Goal: Transaction & Acquisition: Purchase product/service

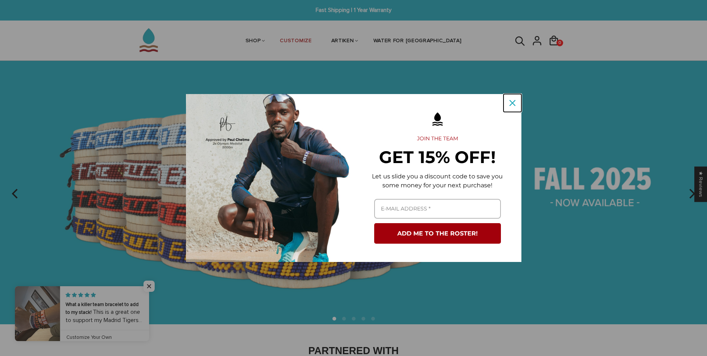
click at [518, 100] on div "Close" at bounding box center [513, 103] width 12 height 12
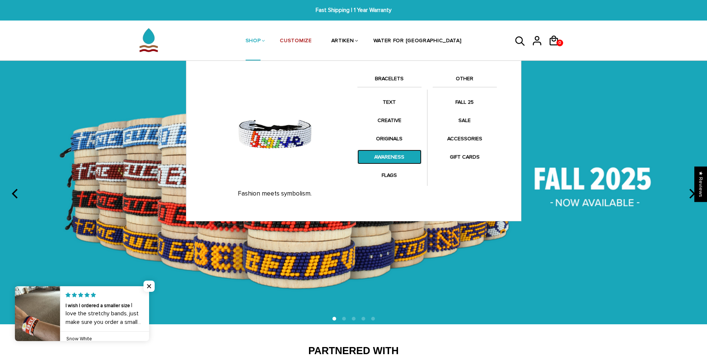
click at [379, 154] on link "AWARENESS" at bounding box center [389, 156] width 64 height 15
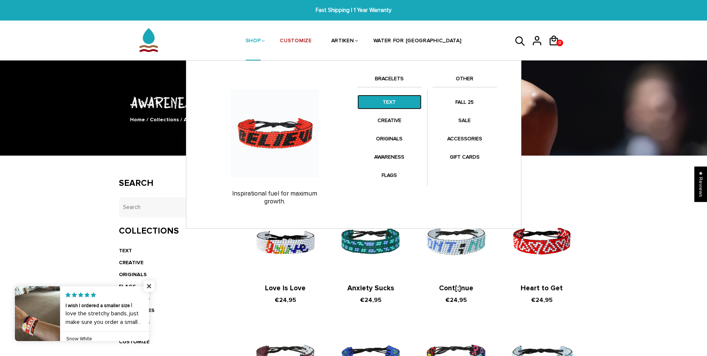
click at [395, 104] on link "TEXT" at bounding box center [389, 102] width 64 height 15
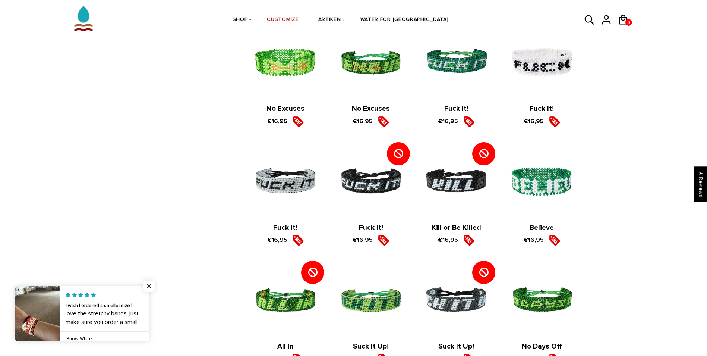
scroll to position [895, 0]
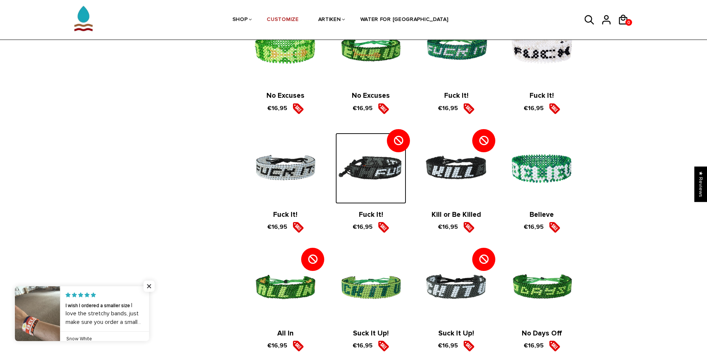
click at [382, 179] on img at bounding box center [370, 168] width 70 height 70
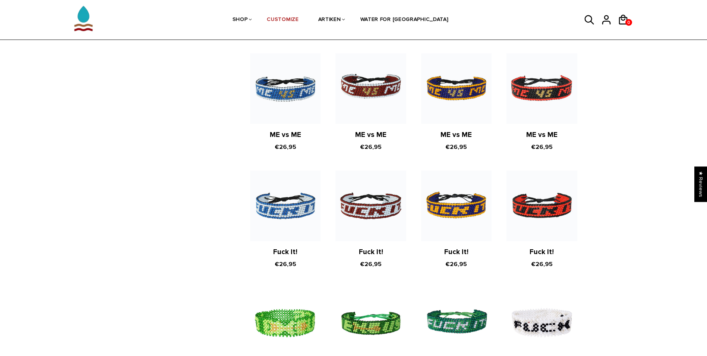
scroll to position [618, 0]
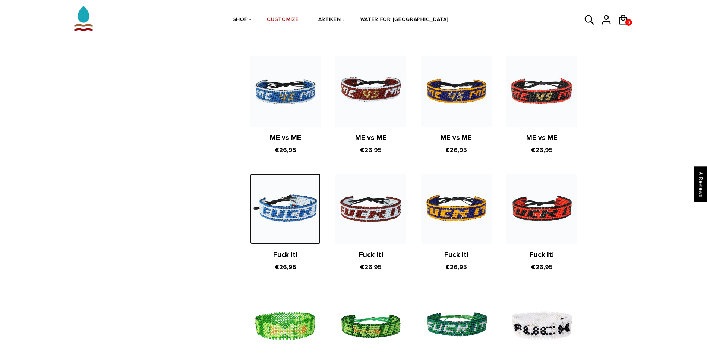
click at [299, 199] on img at bounding box center [285, 208] width 70 height 70
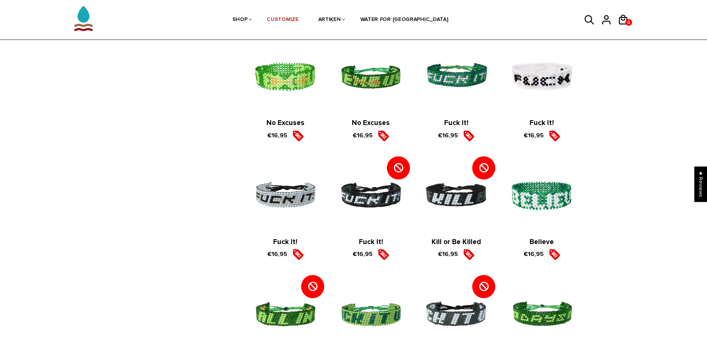
scroll to position [879, 0]
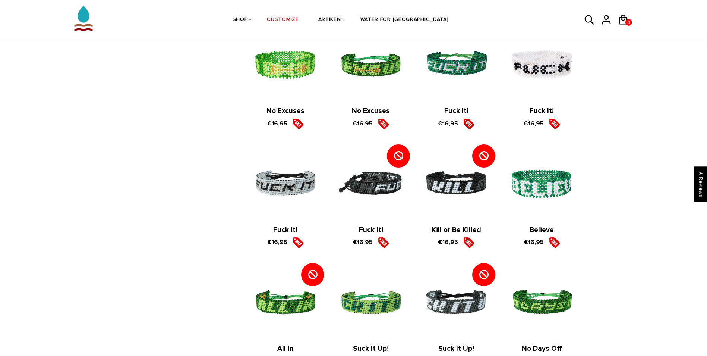
click at [393, 156] on span at bounding box center [398, 155] width 23 height 23
click at [369, 177] on img at bounding box center [370, 183] width 70 height 70
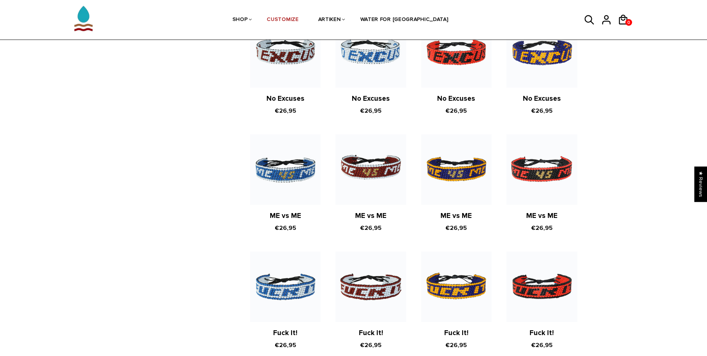
scroll to position [395, 0]
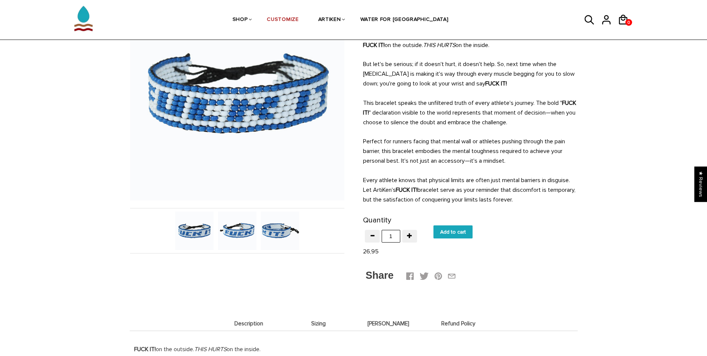
scroll to position [37, 0]
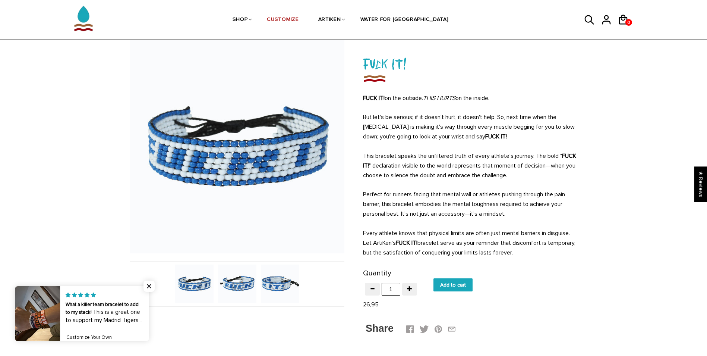
click at [224, 280] on img at bounding box center [237, 283] width 38 height 38
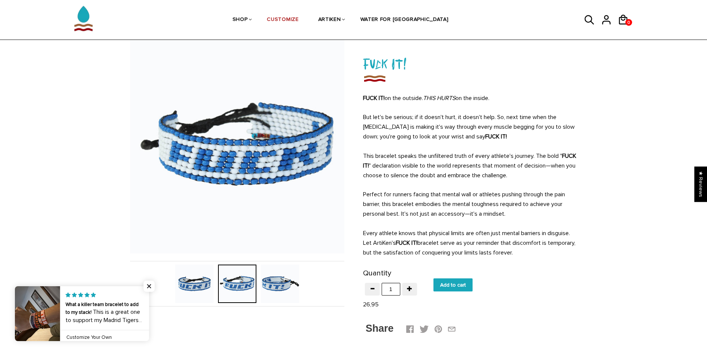
click at [274, 284] on img at bounding box center [280, 283] width 38 height 38
